Goal: Use online tool/utility: Use online tool/utility

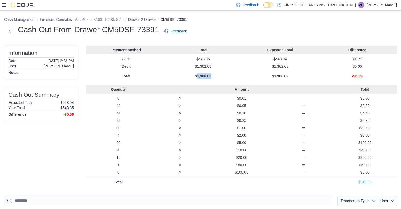
drag, startPoint x: 218, startPoint y: 75, endPoint x: 110, endPoint y: 79, distance: 108.2
click at [224, 76] on p "$1,906.03" at bounding box center [203, 75] width 75 height 5
drag, startPoint x: 198, startPoint y: 57, endPoint x: 218, endPoint y: 58, distance: 19.5
click at [218, 58] on p "$543.35" at bounding box center [203, 58] width 75 height 5
click at [220, 77] on p "$1,906.03" at bounding box center [203, 75] width 75 height 5
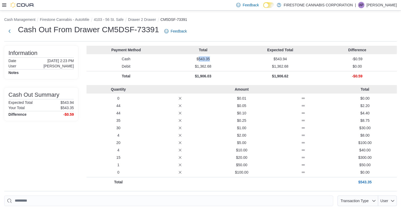
drag, startPoint x: 200, startPoint y: 58, endPoint x: 212, endPoint y: 58, distance: 11.6
click at [212, 58] on p "$543.35" at bounding box center [203, 58] width 75 height 5
copy p "543.35"
drag, startPoint x: 198, startPoint y: 59, endPoint x: 211, endPoint y: 59, distance: 12.7
click at [211, 59] on p "$1,217.15" at bounding box center [203, 58] width 75 height 5
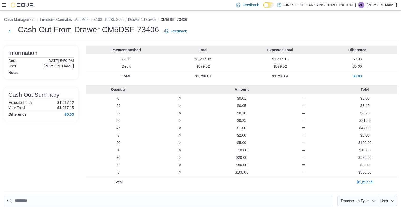
click at [216, 62] on div "Payment Method Total Expected Total Difference Cash $1,217.15 $1,217.12 $0.03 D…" at bounding box center [241, 63] width 310 height 35
drag, startPoint x: 199, startPoint y: 58, endPoint x: 214, endPoint y: 58, distance: 14.5
click at [214, 58] on p "$1,217.15" at bounding box center [203, 58] width 75 height 5
copy p "1,217.15"
drag, startPoint x: 203, startPoint y: 59, endPoint x: 214, endPoint y: 58, distance: 10.9
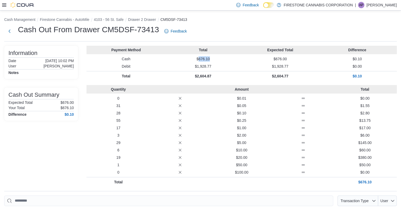
click at [214, 58] on p "$676.10" at bounding box center [203, 58] width 75 height 5
copy p "676.10"
drag, startPoint x: 198, startPoint y: 58, endPoint x: 215, endPoint y: 58, distance: 17.4
click at [215, 58] on p "$1,262.20" at bounding box center [203, 58] width 75 height 5
drag, startPoint x: 199, startPoint y: 58, endPoint x: 215, endPoint y: 58, distance: 15.8
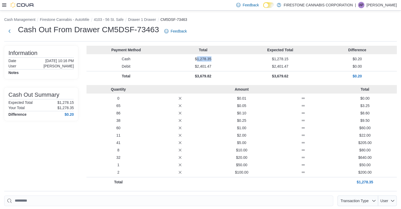
click at [215, 58] on p "$1,278.35" at bounding box center [203, 58] width 75 height 5
copy p "1,278.35"
drag, startPoint x: 199, startPoint y: 59, endPoint x: 214, endPoint y: 59, distance: 14.8
click at [214, 59] on p "$678.05" at bounding box center [203, 58] width 75 height 5
copy p "678.05"
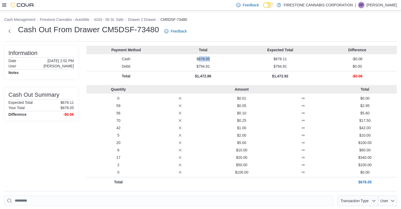
drag, startPoint x: 200, startPoint y: 58, endPoint x: 222, endPoint y: 59, distance: 22.2
click at [222, 59] on p "$678.05" at bounding box center [203, 58] width 75 height 5
copy p "678.05"
drag, startPoint x: 206, startPoint y: 58, endPoint x: 226, endPoint y: 58, distance: 20.3
click at [226, 58] on p "$921.60" at bounding box center [203, 58] width 75 height 5
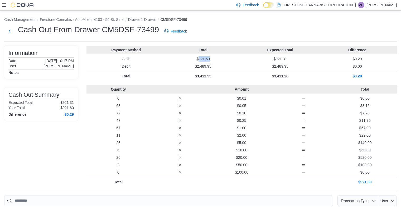
copy p "921.60"
drag, startPoint x: 200, startPoint y: 57, endPoint x: 214, endPoint y: 56, distance: 13.5
click at [214, 56] on div "Payment Method Total Expected Total Difference Cash $722.35 $724.95 -$2.60 Debi…" at bounding box center [241, 63] width 310 height 35
copy p "722.35"
drag, startPoint x: 199, startPoint y: 59, endPoint x: 218, endPoint y: 60, distance: 19.5
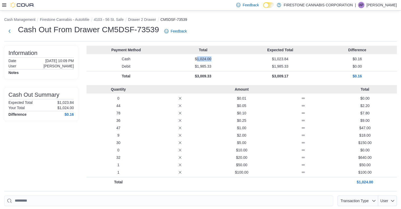
click at [218, 60] on p "$1,024.00" at bounding box center [203, 58] width 75 height 5
drag, startPoint x: 199, startPoint y: 58, endPoint x: 220, endPoint y: 57, distance: 21.6
click at [220, 57] on p "$1,707.10" at bounding box center [203, 58] width 75 height 5
copy p "1,707.10"
